Goal: Task Accomplishment & Management: Manage account settings

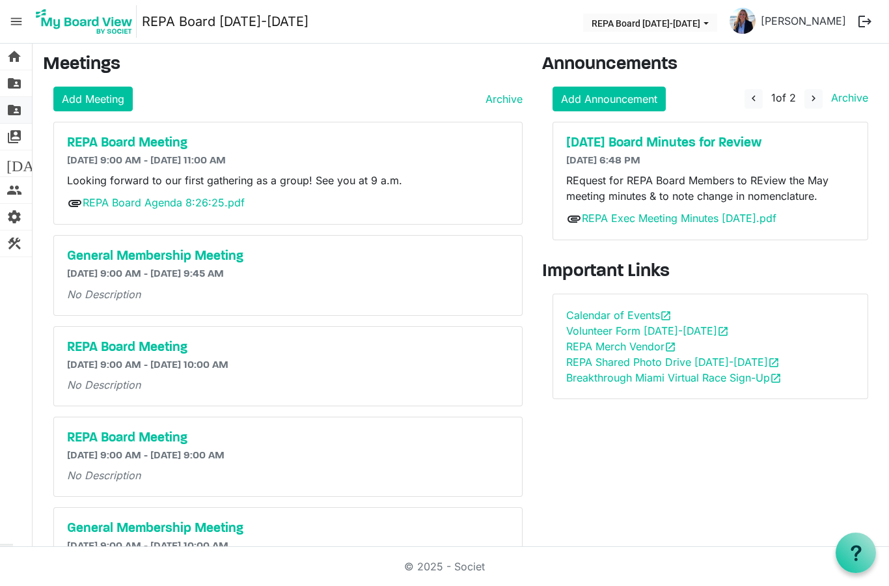
click at [16, 113] on span "folder_shared" at bounding box center [15, 110] width 16 height 26
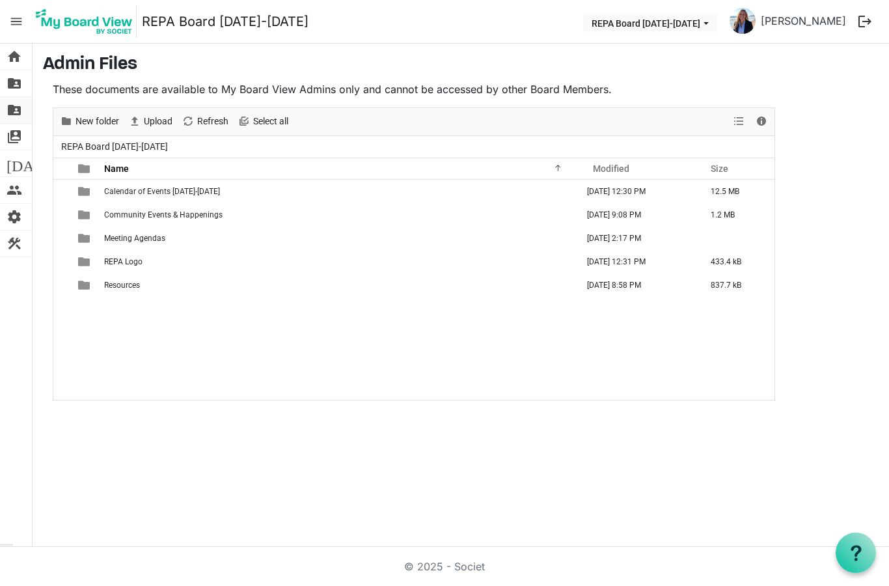
click at [12, 107] on span "folder_shared" at bounding box center [15, 110] width 16 height 26
click at [18, 191] on span "people" at bounding box center [15, 190] width 16 height 26
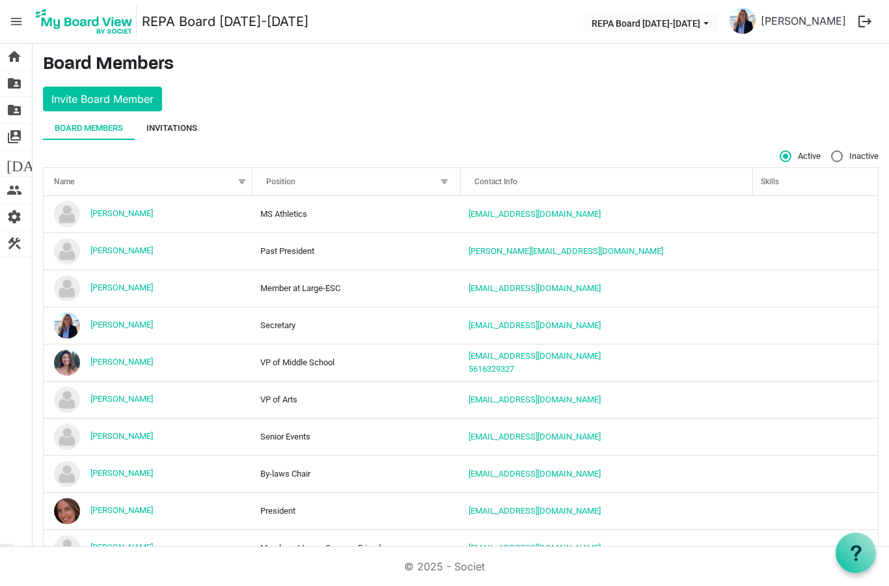
click at [180, 124] on div "Invitations" at bounding box center [171, 128] width 51 height 13
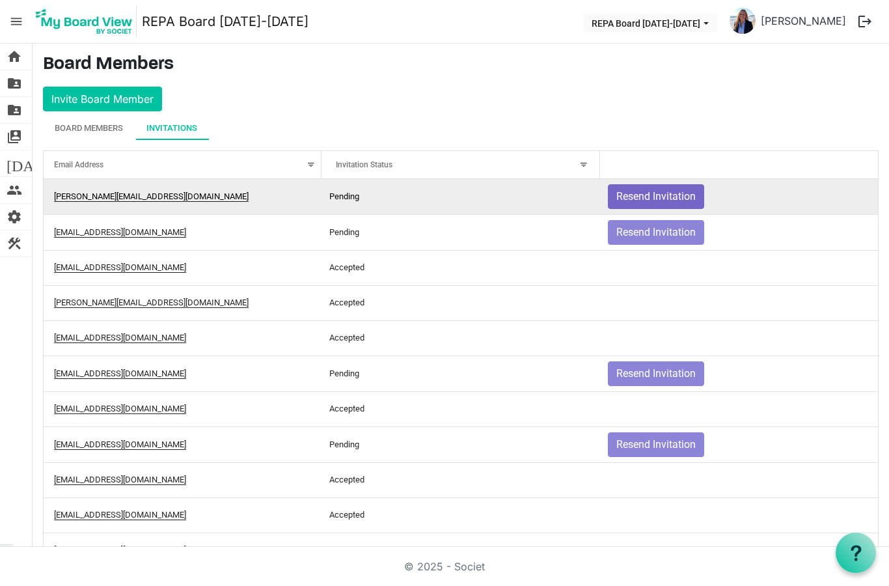
click at [674, 197] on button "Resend Invitation" at bounding box center [656, 196] width 96 height 25
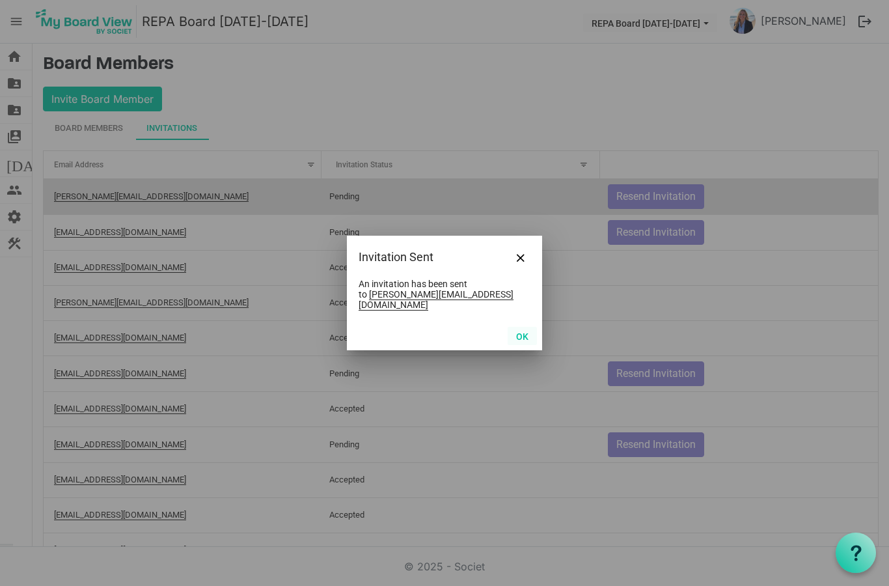
click at [525, 333] on button "OK" at bounding box center [522, 336] width 29 height 18
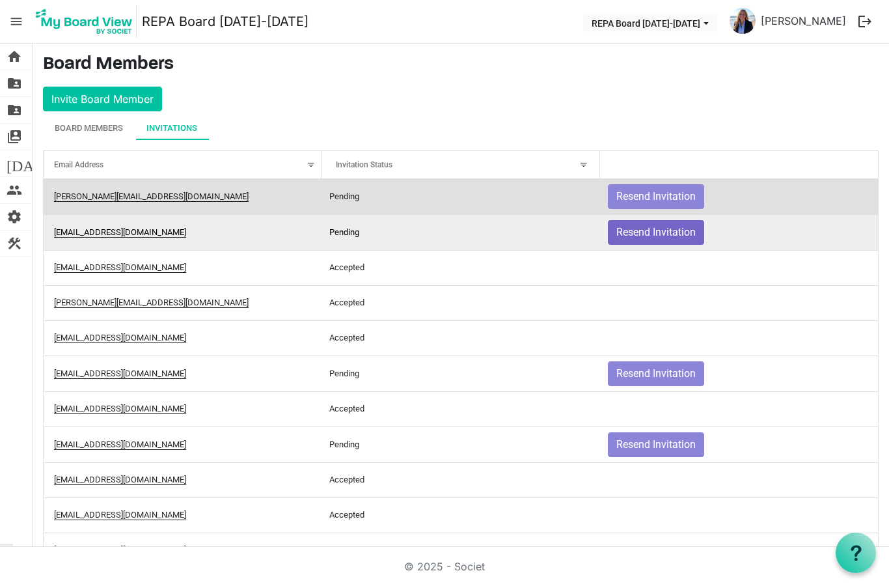
click at [672, 232] on button "Resend Invitation" at bounding box center [656, 232] width 96 height 25
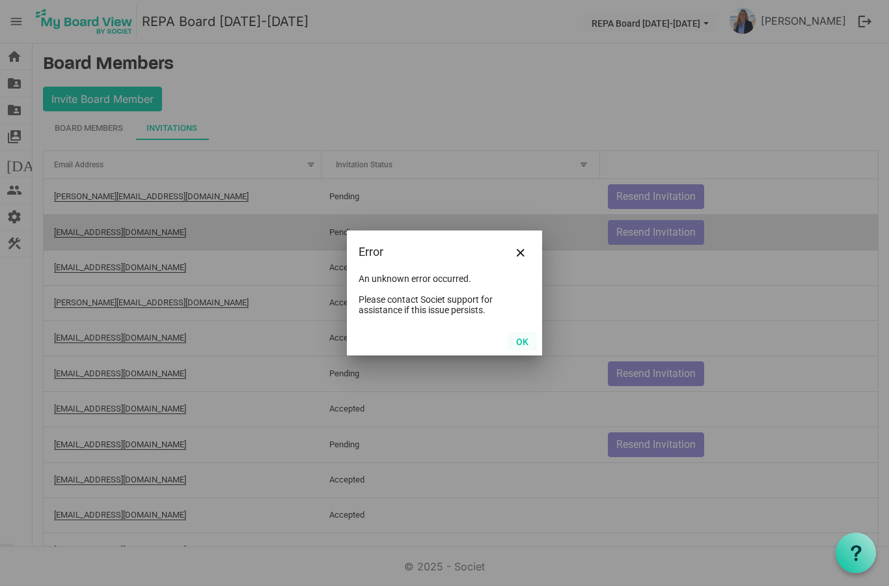
click at [521, 347] on button "OK" at bounding box center [522, 341] width 29 height 18
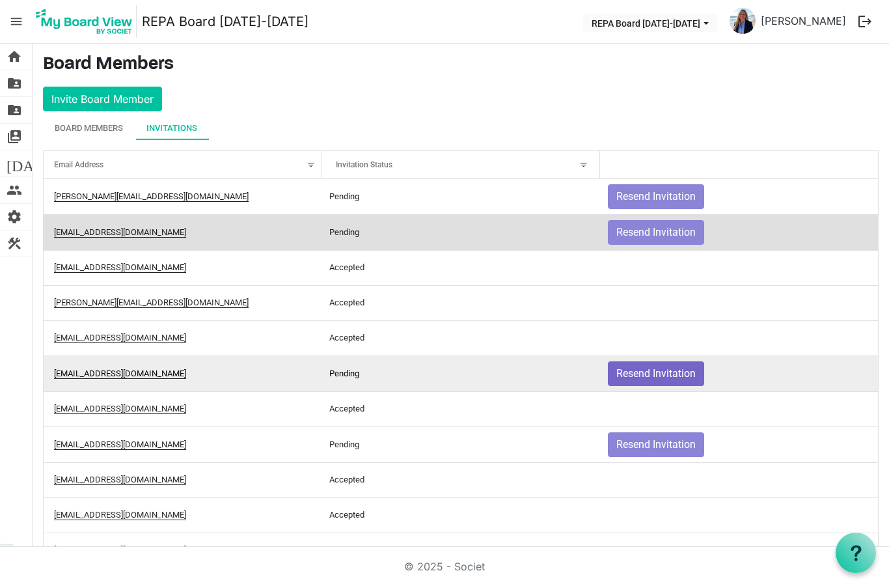
click at [661, 372] on button "Resend Invitation" at bounding box center [656, 373] width 96 height 25
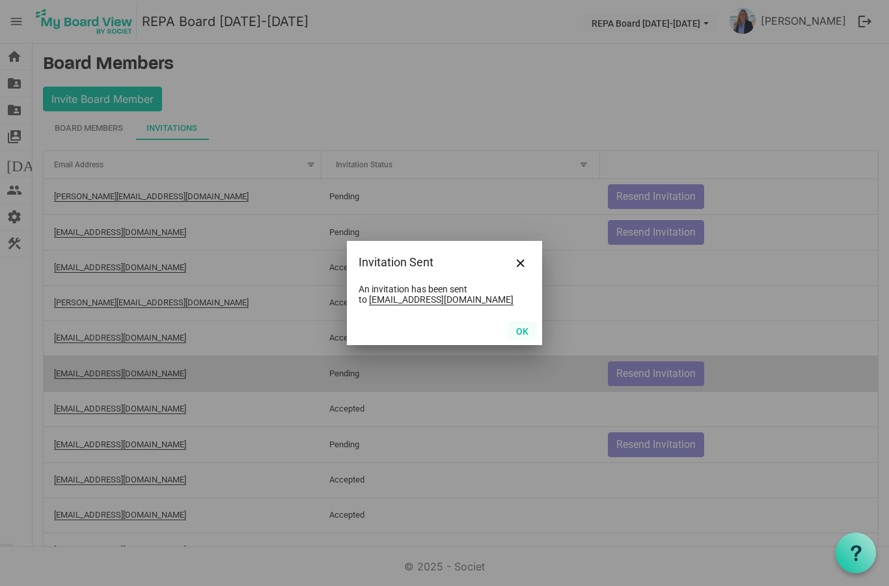
click at [523, 337] on button "OK" at bounding box center [522, 331] width 29 height 18
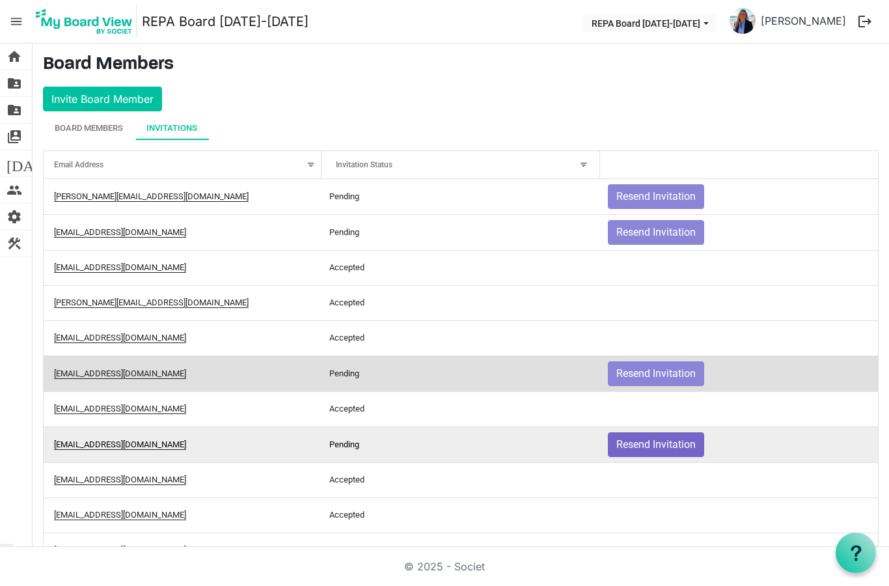
click at [654, 443] on button "Resend Invitation" at bounding box center [656, 444] width 96 height 25
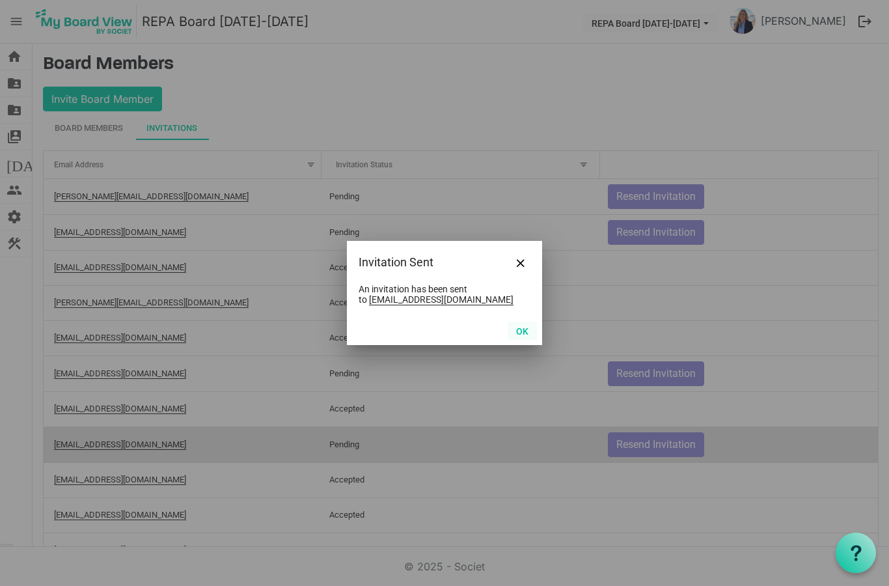
click at [516, 338] on button "OK" at bounding box center [522, 331] width 29 height 18
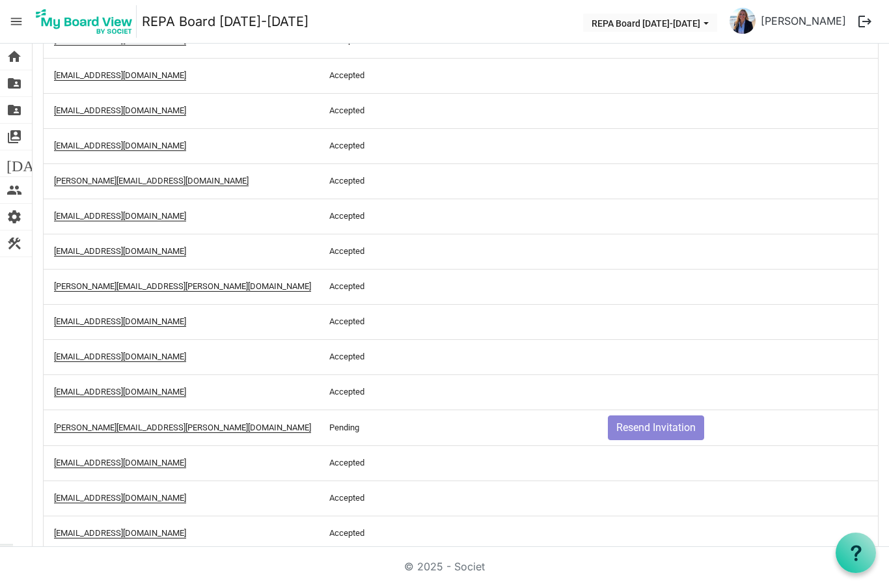
scroll to position [488, 0]
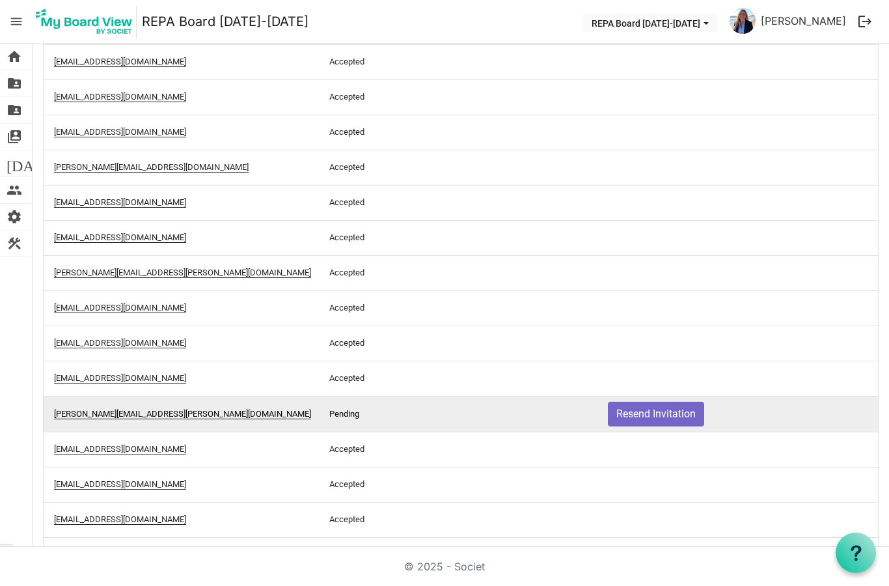
click at [667, 421] on button "Resend Invitation" at bounding box center [656, 414] width 96 height 25
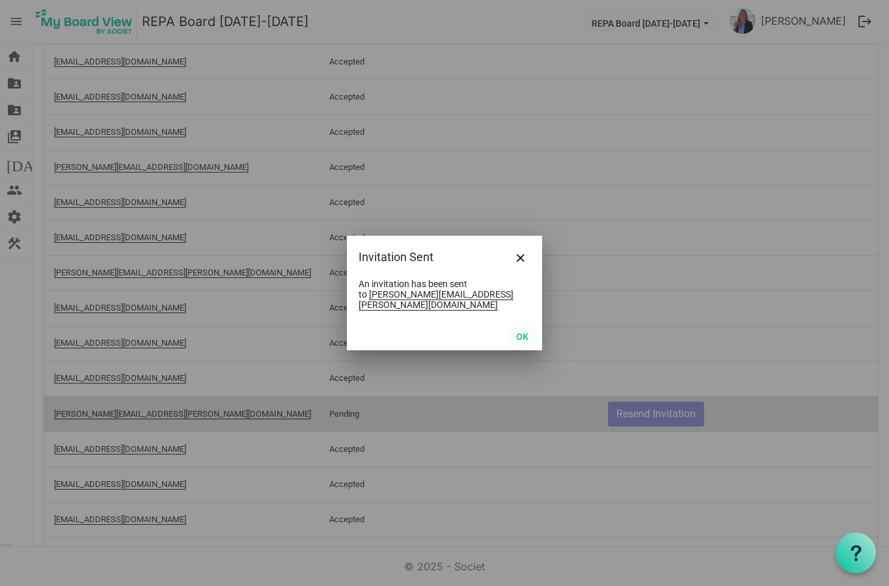
click at [522, 332] on button "OK" at bounding box center [522, 336] width 29 height 18
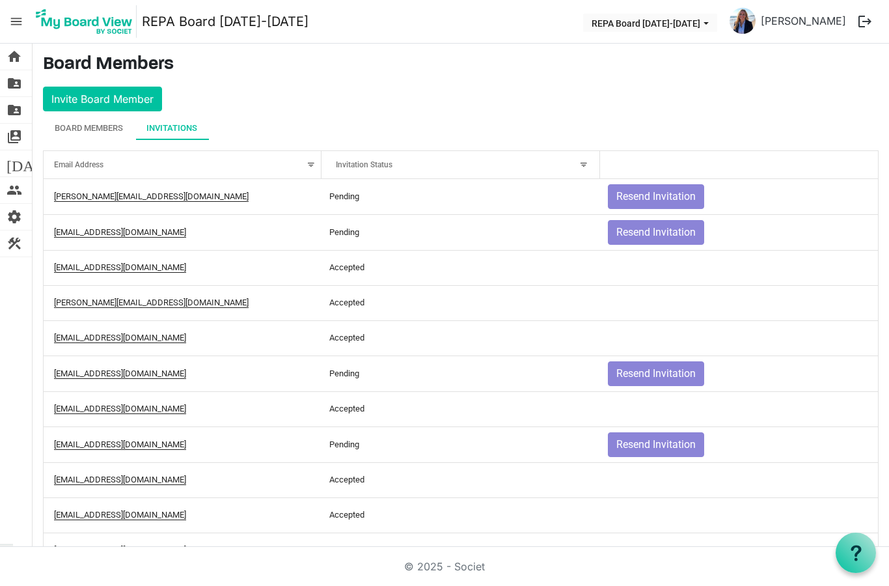
scroll to position [0, 0]
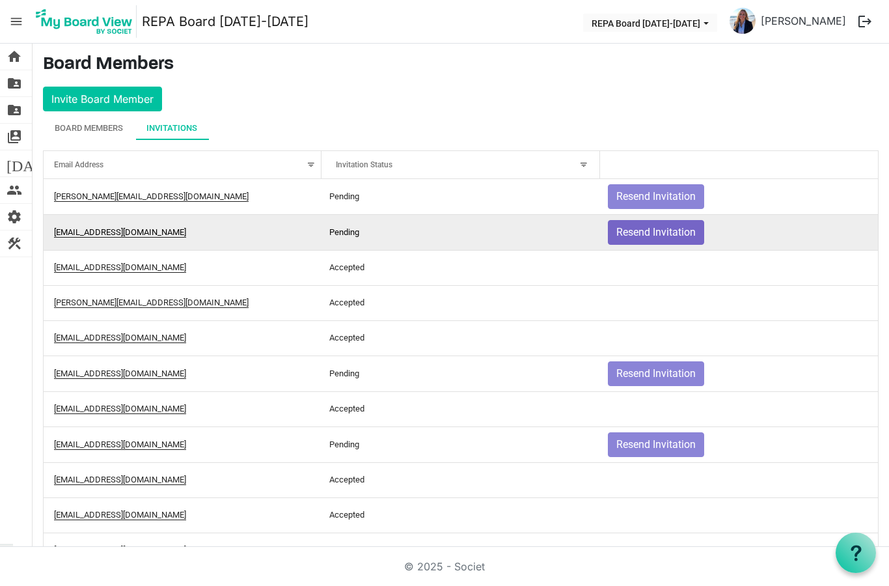
click at [657, 230] on button "Resend Invitation" at bounding box center [656, 232] width 96 height 25
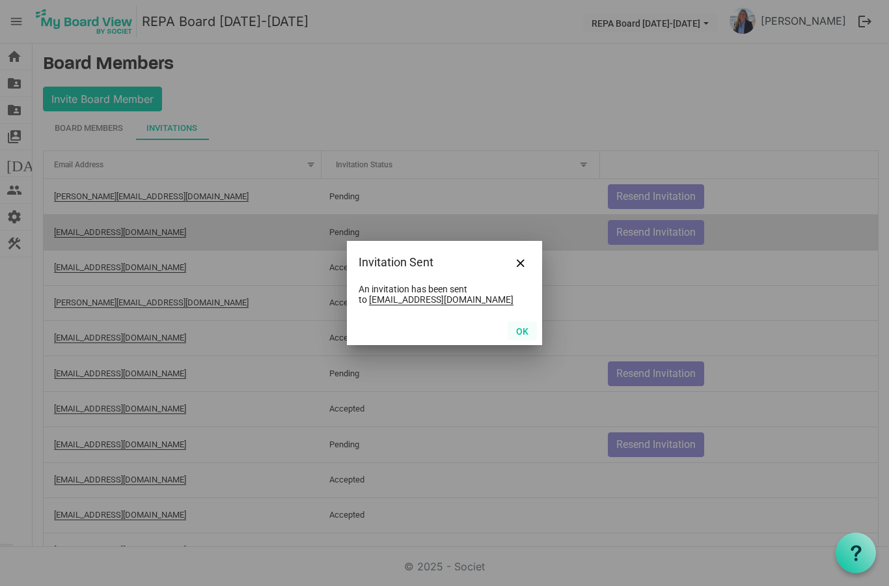
click at [525, 332] on button "OK" at bounding box center [522, 331] width 29 height 18
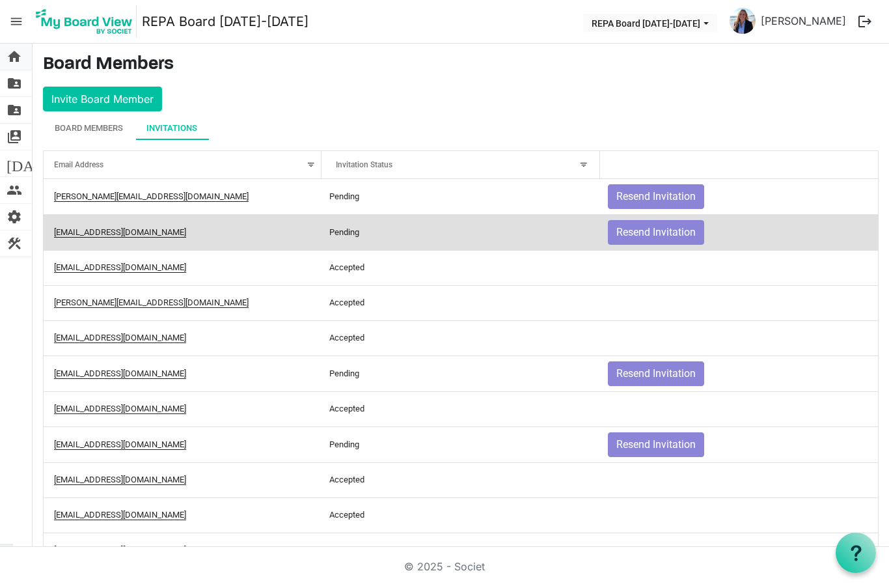
click at [25, 61] on link "home Home" at bounding box center [16, 57] width 32 height 26
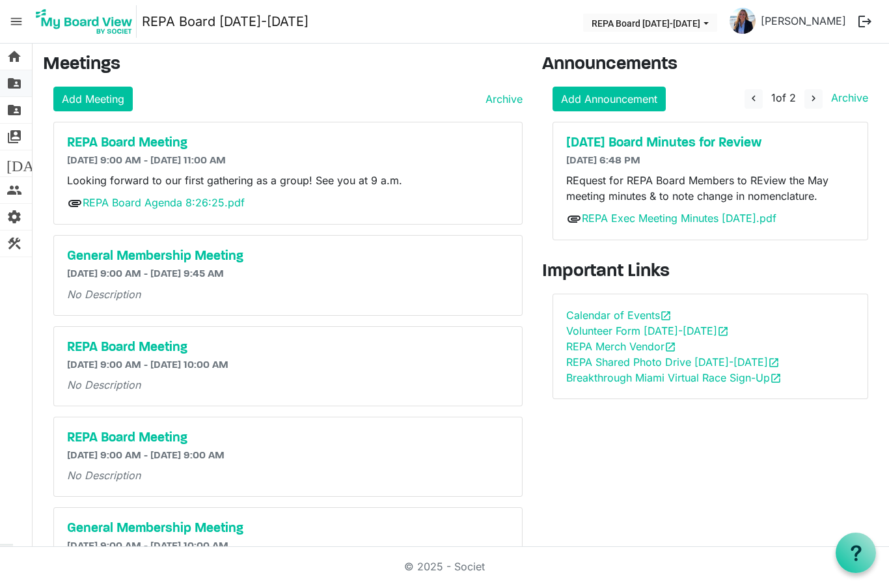
click at [7, 84] on span "folder_shared" at bounding box center [15, 83] width 16 height 26
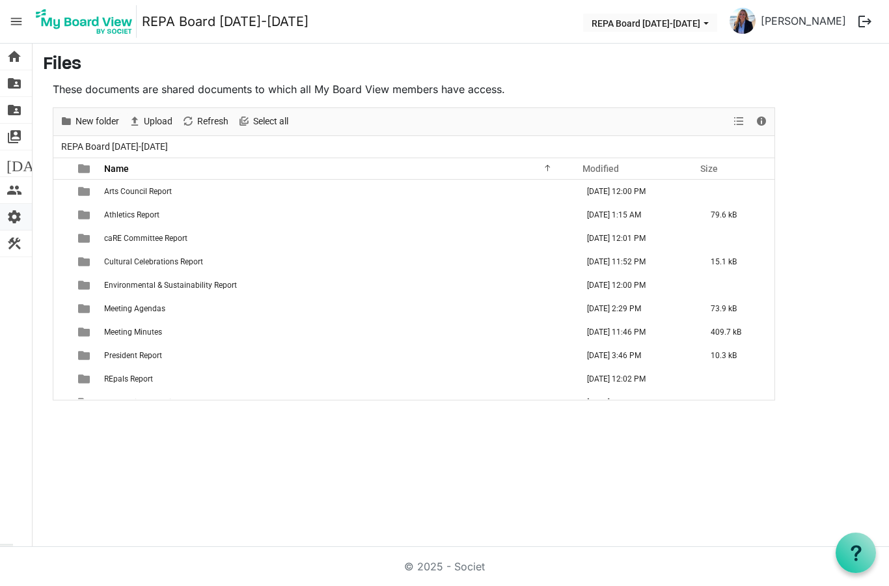
click at [20, 217] on span "settings" at bounding box center [15, 217] width 16 height 26
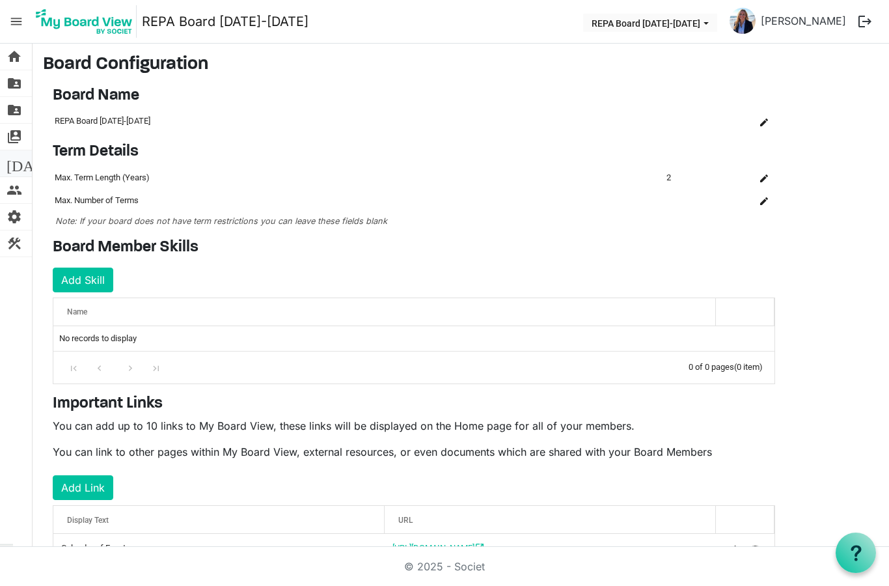
click at [20, 158] on span "[DATE]" at bounding box center [32, 163] width 50 height 26
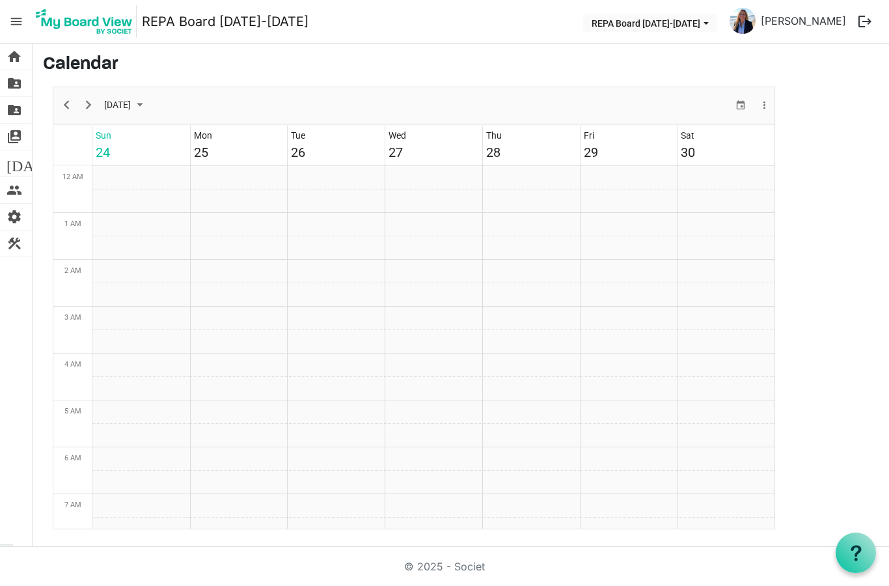
scroll to position [422, 0]
click at [20, 137] on span "switch_account" at bounding box center [15, 137] width 16 height 26
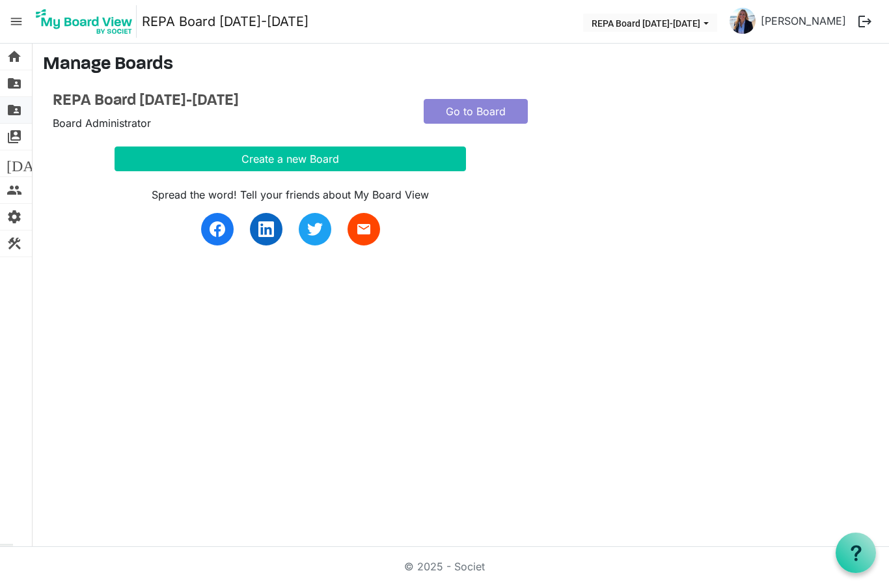
click at [19, 115] on span "folder_shared" at bounding box center [15, 110] width 16 height 26
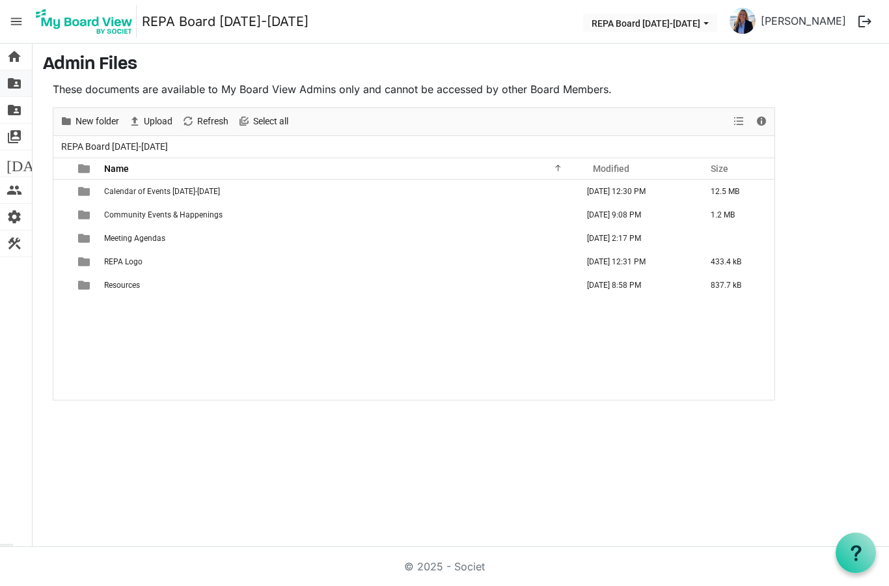
click at [16, 77] on span "folder_shared" at bounding box center [15, 83] width 16 height 26
